Goal: Register for event/course

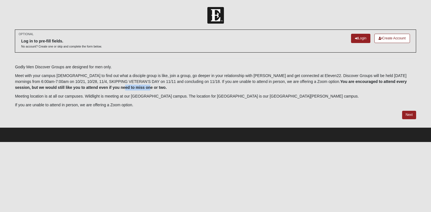
drag, startPoint x: 86, startPoint y: 88, endPoint x: 93, endPoint y: 88, distance: 6.8
click at [93, 88] on b "You are encouraged to attend every session, but we would still like you to atte…" at bounding box center [211, 84] width 392 height 10
drag, startPoint x: 59, startPoint y: 106, endPoint x: 147, endPoint y: 106, distance: 87.6
click at [147, 106] on p "If you are unable to attend in person, we are offering a Zoom option." at bounding box center [215, 105] width 401 height 6
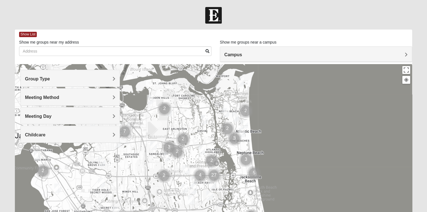
click at [235, 51] on div "Campus" at bounding box center [316, 54] width 192 height 15
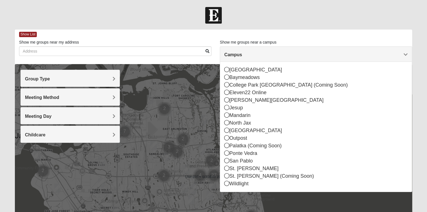
click at [256, 52] on h4 "Campus" at bounding box center [315, 54] width 183 height 5
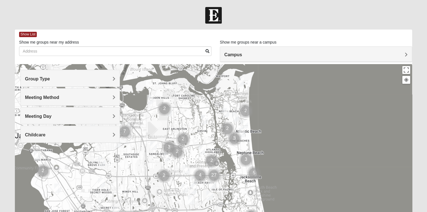
click at [105, 79] on h4 "Group Type" at bounding box center [70, 78] width 90 height 5
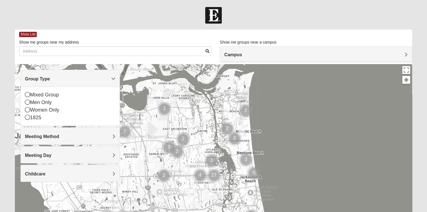
click at [68, 77] on h4 "Group Type" at bounding box center [70, 78] width 90 height 5
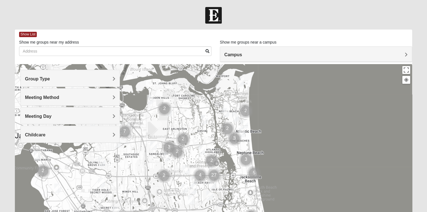
click at [63, 97] on h4 "Meeting Method" at bounding box center [70, 97] width 90 height 5
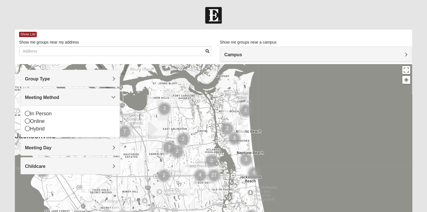
click at [63, 97] on h4 "Meeting Method" at bounding box center [70, 97] width 90 height 5
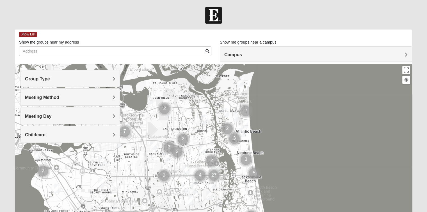
click at [62, 111] on div "Meeting Day" at bounding box center [70, 115] width 99 height 17
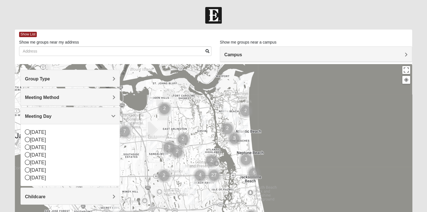
click at [64, 113] on h4 "Meeting Day" at bounding box center [70, 115] width 90 height 5
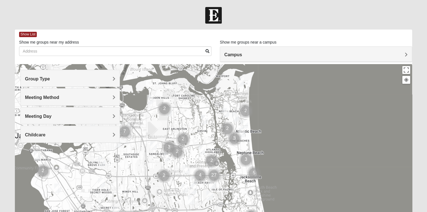
click at [55, 130] on div "Childcare" at bounding box center [70, 134] width 99 height 17
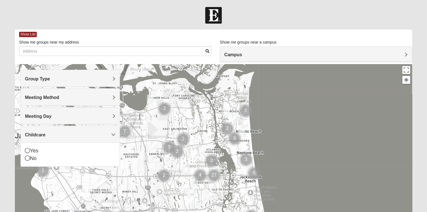
click at [58, 127] on div "Childcare" at bounding box center [70, 134] width 99 height 17
